Goal: Task Accomplishment & Management: Manage account settings

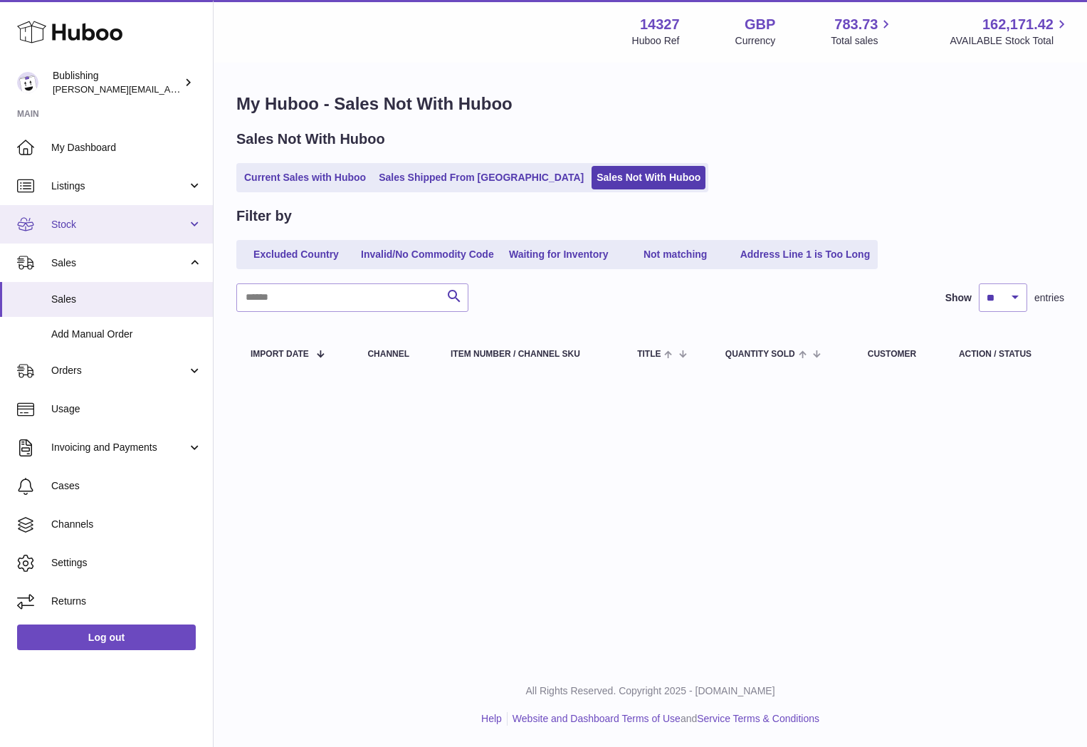
click at [128, 216] on link "Stock" at bounding box center [106, 224] width 213 height 38
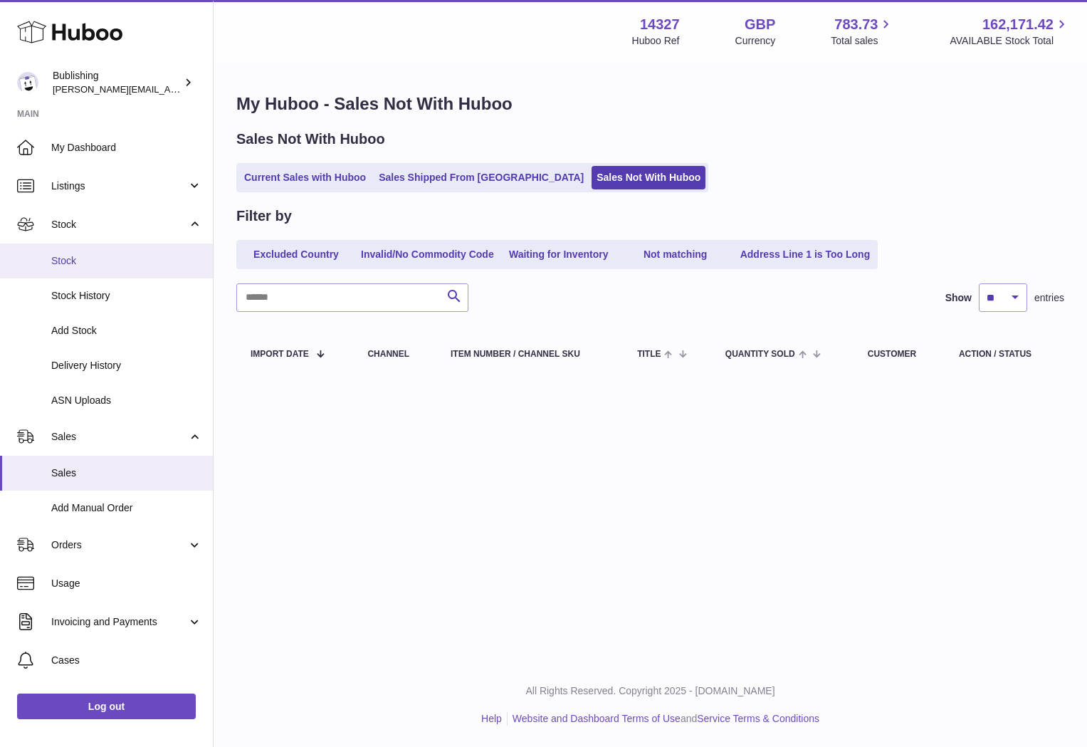
click at [61, 266] on span "Stock" at bounding box center [126, 261] width 151 height 14
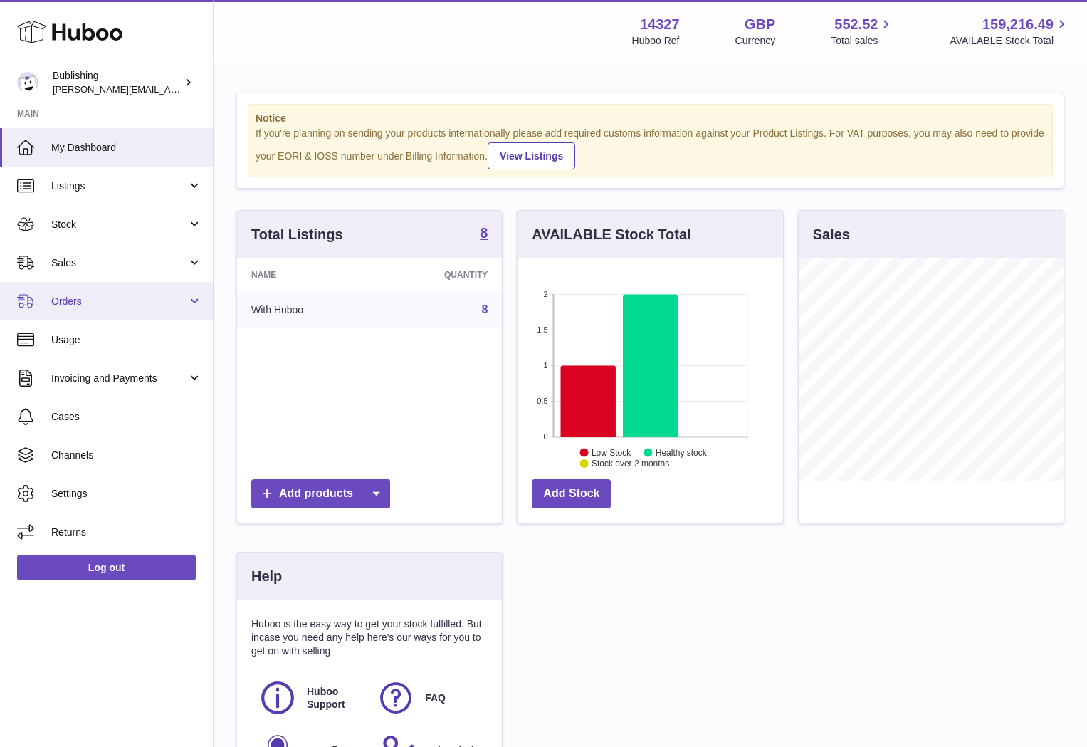
scroll to position [222, 265]
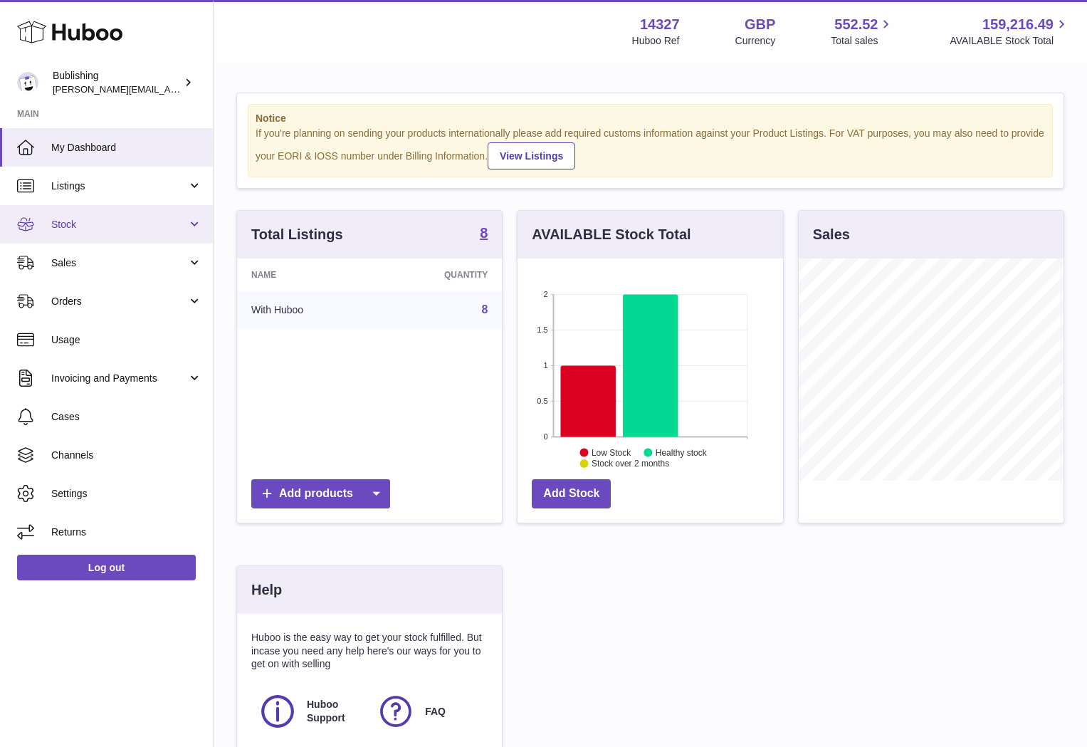
click at [104, 236] on link "Stock" at bounding box center [106, 224] width 213 height 38
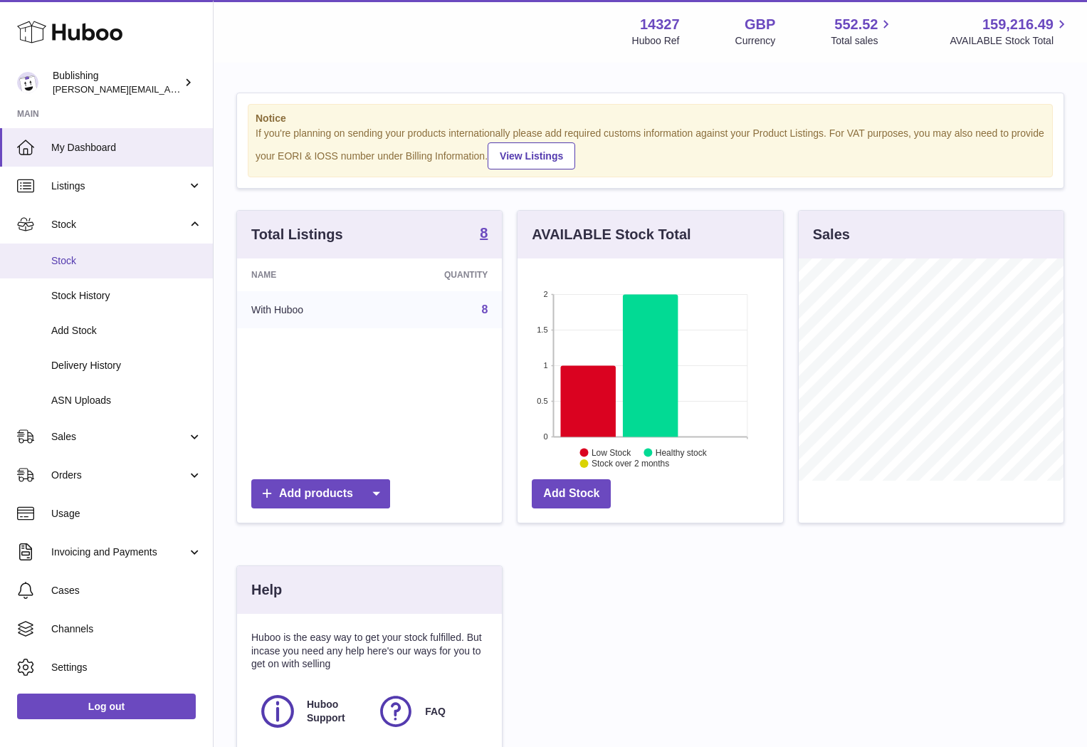
click at [74, 256] on span "Stock" at bounding box center [126, 261] width 151 height 14
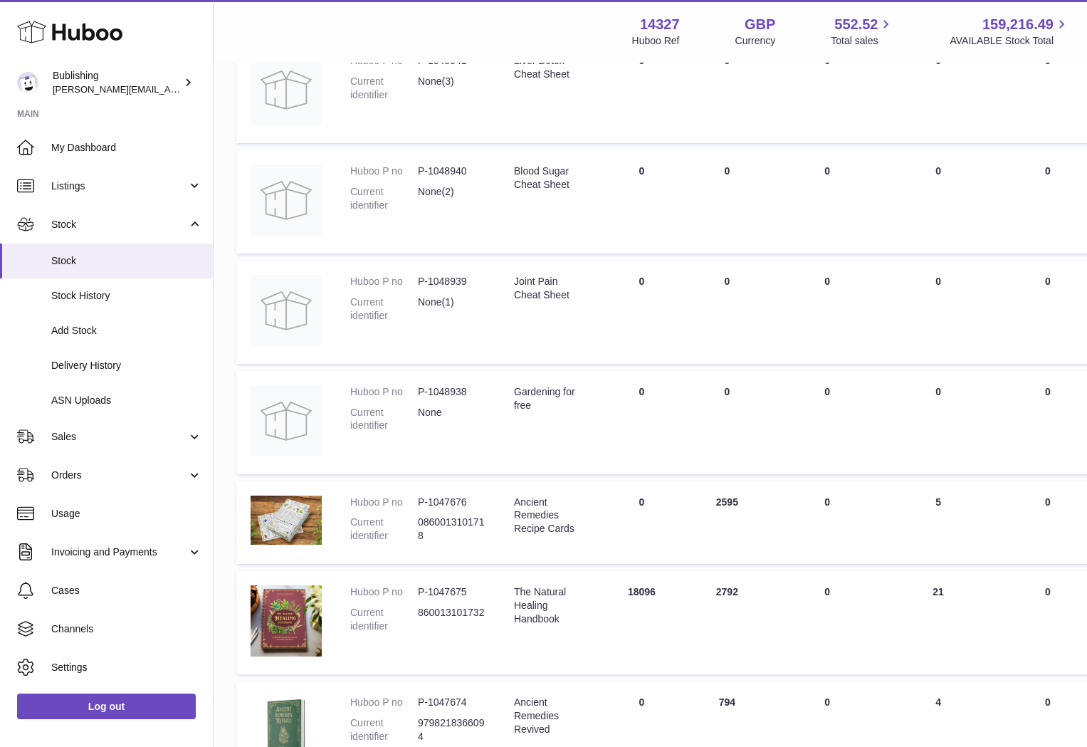
scroll to position [511, 0]
